Goal: Transaction & Acquisition: Purchase product/service

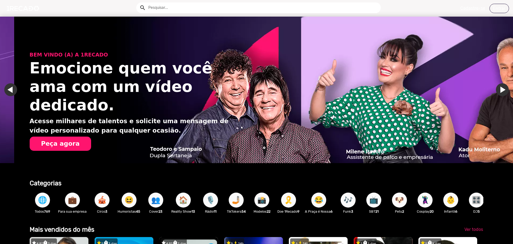
scroll to position [0, 1019]
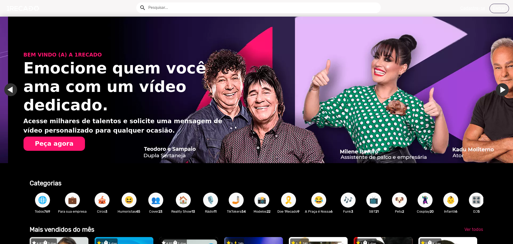
click at [504, 88] on link "Ir para o próximo slide" at bounding box center [510, 89] width 13 height 13
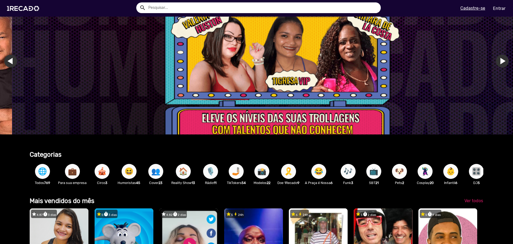
scroll to position [134, 0]
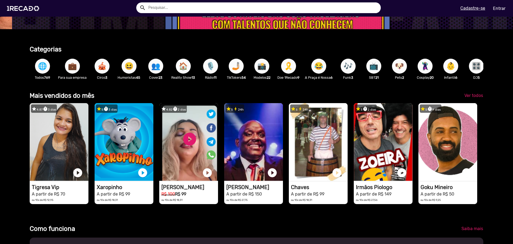
click at [38, 63] on span "🌐" at bounding box center [42, 66] width 9 height 15
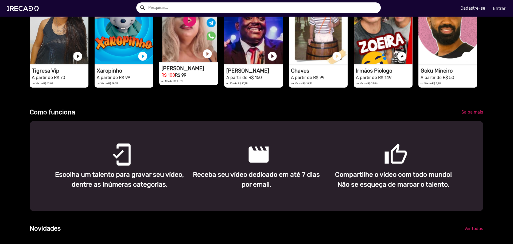
scroll to position [214, 0]
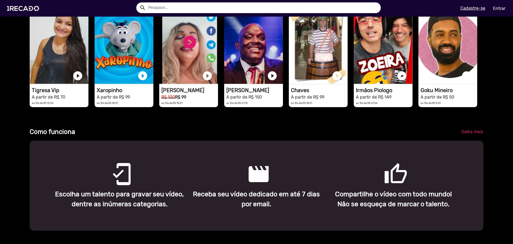
click at [160, 6] on input "text" at bounding box center [262, 7] width 237 height 11
type input "palmeiras"
click at [138, 3] on button "search" at bounding box center [142, 7] width 9 height 9
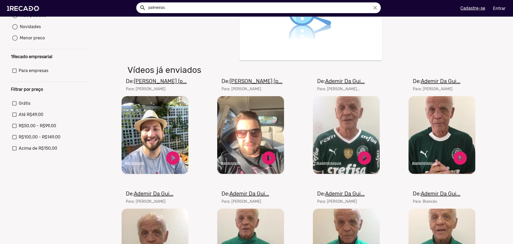
click at [340, 84] on u "Ademir Da Gui..." at bounding box center [345, 81] width 40 height 6
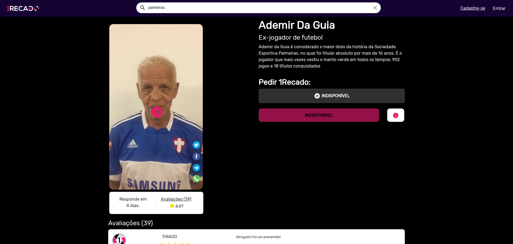
click at [17, 10] on img at bounding box center [24, 8] width 40 height 23
